Goal: Check status

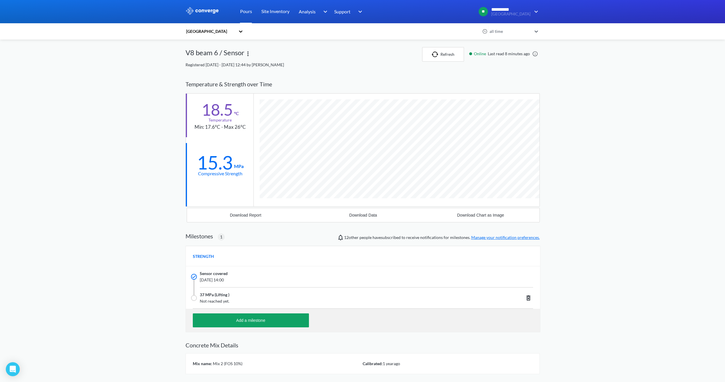
scroll to position [372, 354]
click at [484, 52] on span "Online" at bounding box center [481, 54] width 14 height 6
click at [451, 53] on button "Refresh" at bounding box center [443, 54] width 42 height 15
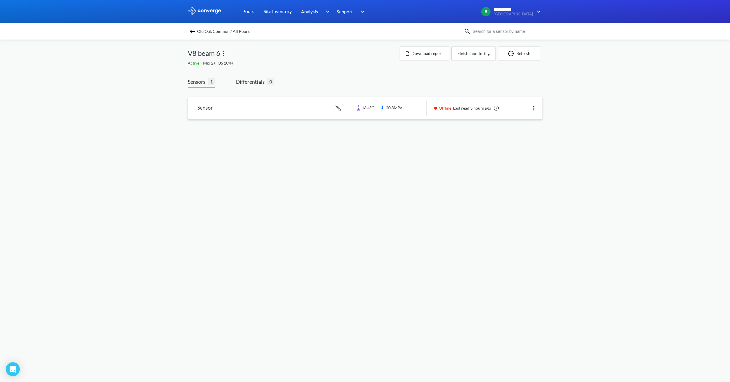
click at [442, 115] on link at bounding box center [365, 108] width 354 height 22
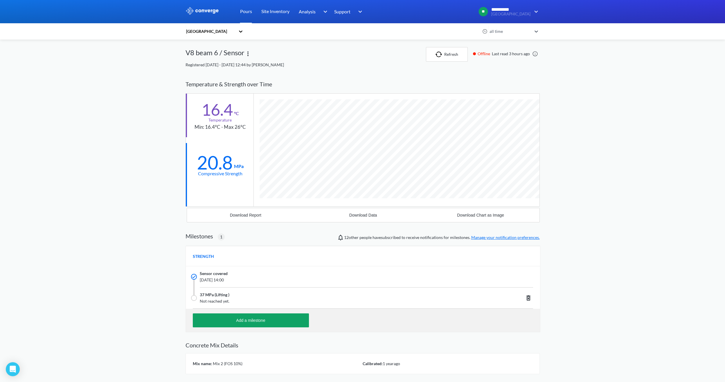
scroll to position [372, 354]
click at [456, 58] on button "Refresh" at bounding box center [447, 54] width 42 height 15
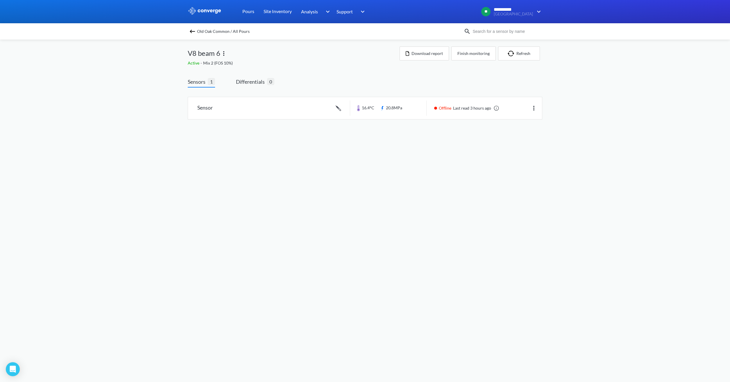
click at [216, 33] on span "Old Oak Common / All Pours" at bounding box center [223, 31] width 53 height 8
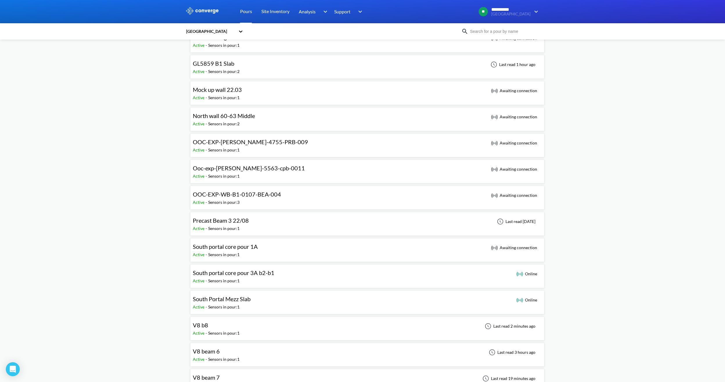
scroll to position [261, 0]
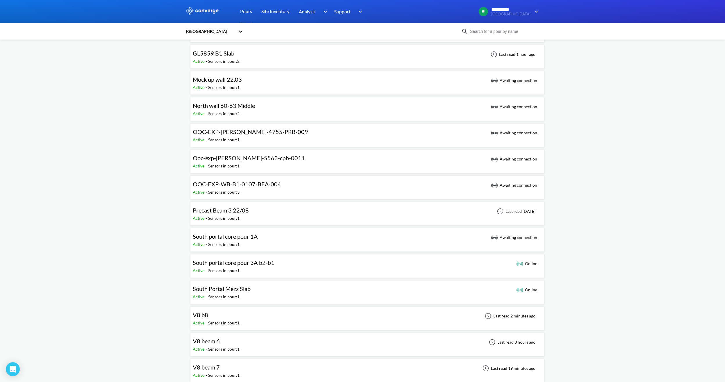
click at [238, 320] on div "Sensors in pour: 1" at bounding box center [223, 323] width 31 height 6
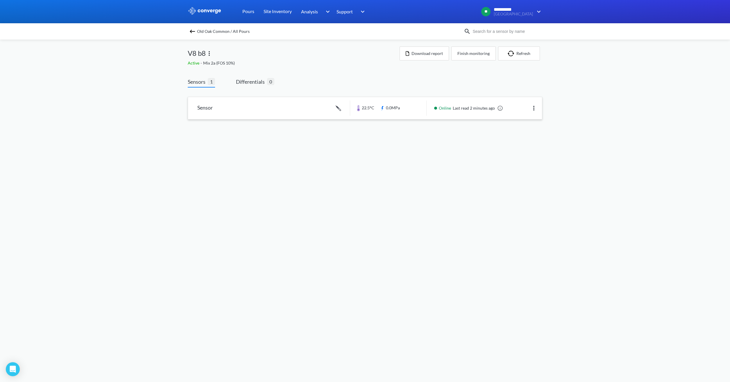
click at [417, 112] on link at bounding box center [365, 108] width 354 height 22
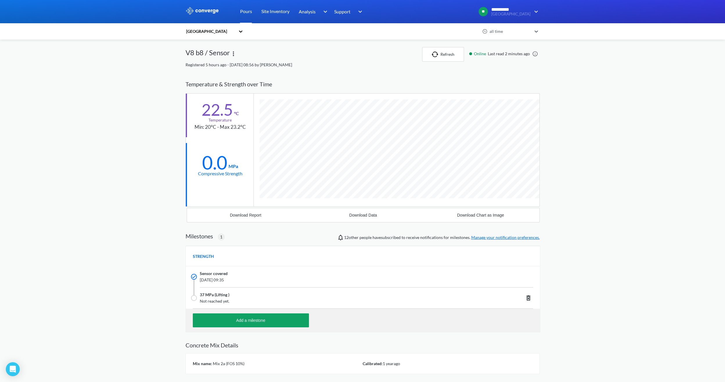
scroll to position [372, 354]
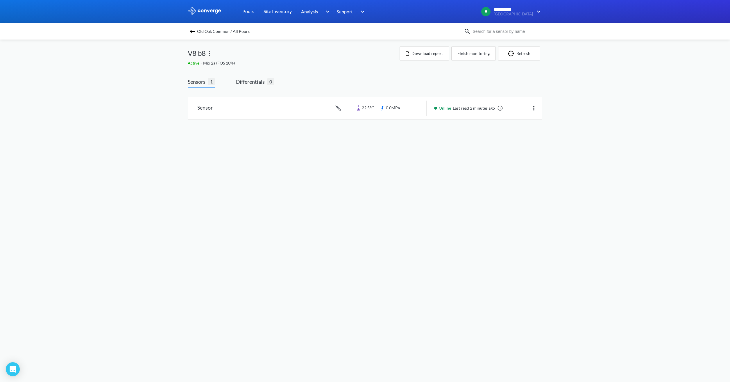
click at [195, 33] on img at bounding box center [192, 31] width 7 height 7
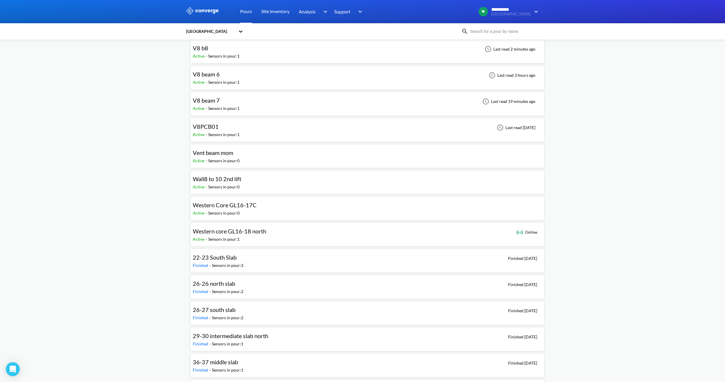
scroll to position [494, 0]
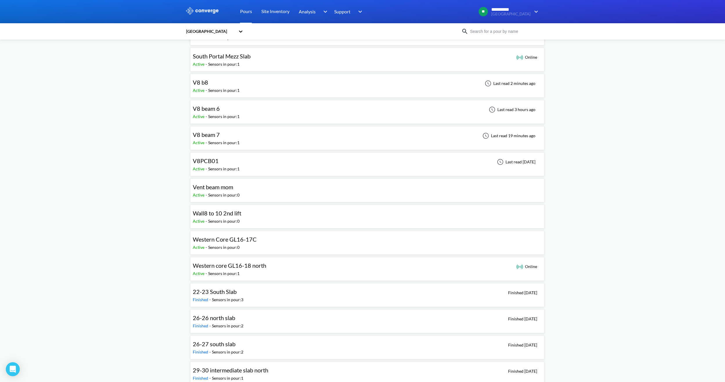
click at [243, 139] on div "V8 beam 7 Active - Sensors in pour: 1 Last read 19 minutes ago" at bounding box center [367, 138] width 349 height 19
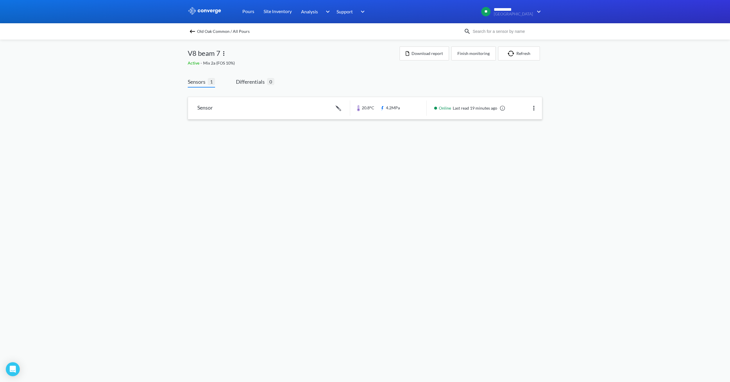
click at [432, 112] on link at bounding box center [365, 108] width 354 height 22
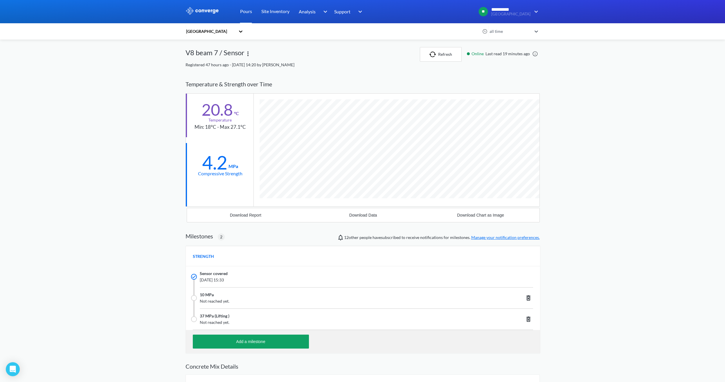
scroll to position [393, 354]
click at [441, 54] on button "Refresh" at bounding box center [441, 54] width 42 height 15
